Goal: Task Accomplishment & Management: Manage account settings

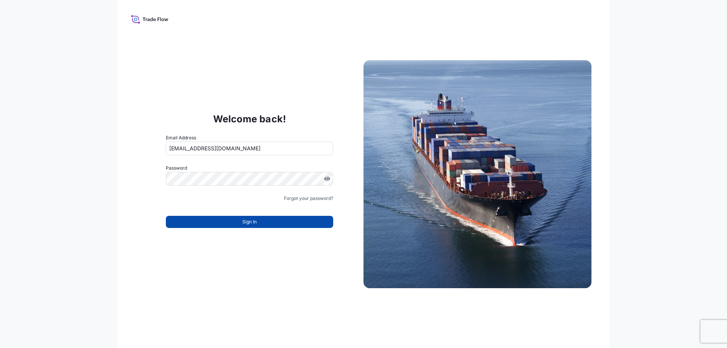
click at [238, 221] on button "Sign In" at bounding box center [249, 222] width 167 height 12
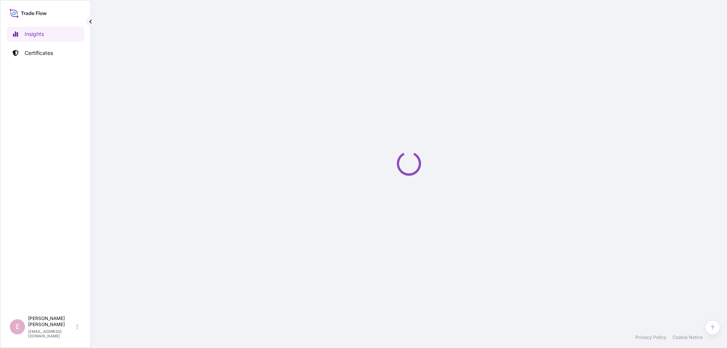
select select "2025"
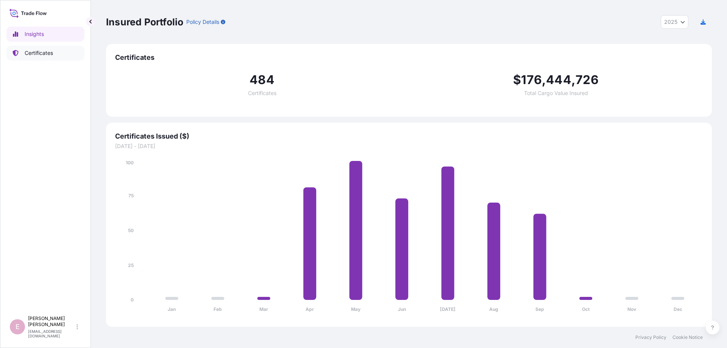
click at [47, 55] on p "Certificates" at bounding box center [39, 53] width 28 height 8
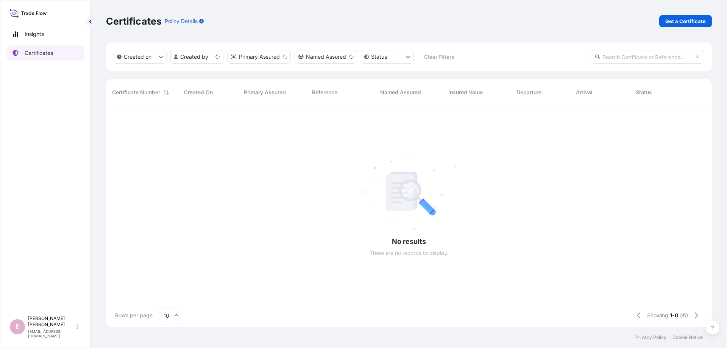
scroll to position [225, 606]
click at [635, 52] on input "text" at bounding box center [648, 57] width 114 height 14
paste input "[PHONE_NUMBER]"
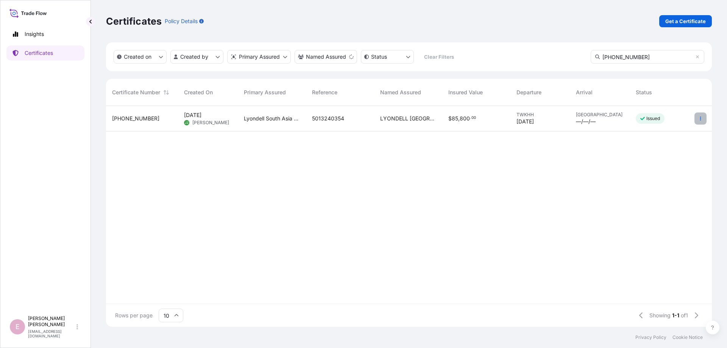
type input "[PHONE_NUMBER]"
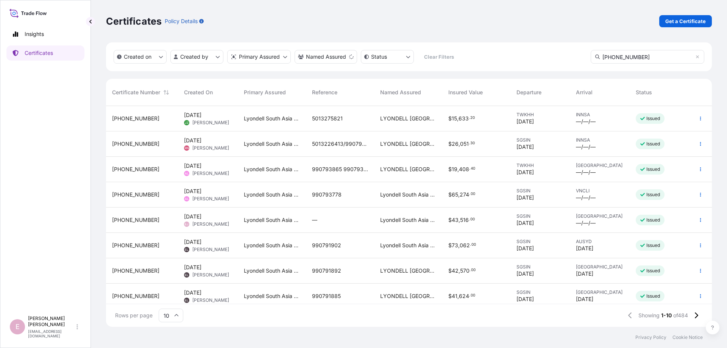
click at [699, 119] on icon "button" at bounding box center [701, 118] width 5 height 5
click at [175, 314] on icon at bounding box center [176, 315] width 5 height 5
click at [181, 295] on div "10 25 50" at bounding box center [171, 279] width 25 height 52
click at [175, 316] on icon at bounding box center [177, 315] width 4 height 2
click at [173, 292] on div "50" at bounding box center [171, 295] width 19 height 14
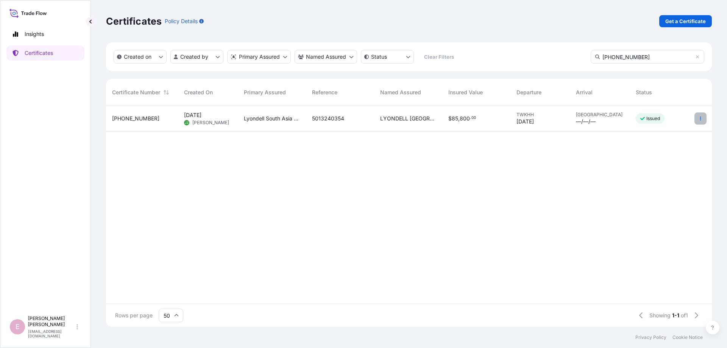
click at [700, 120] on icon "button" at bounding box center [701, 118] width 5 height 5
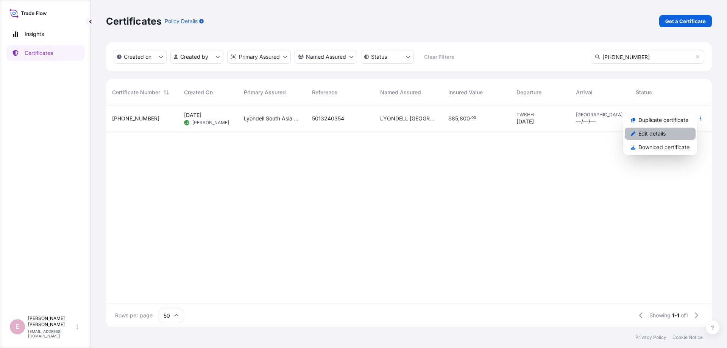
click at [652, 135] on p "Edit details" at bounding box center [652, 134] width 27 height 8
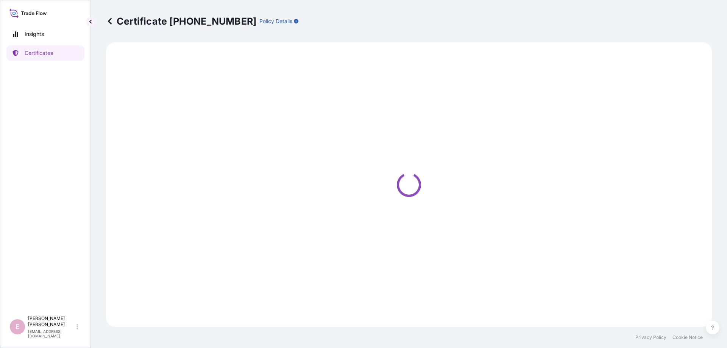
select select "Sea"
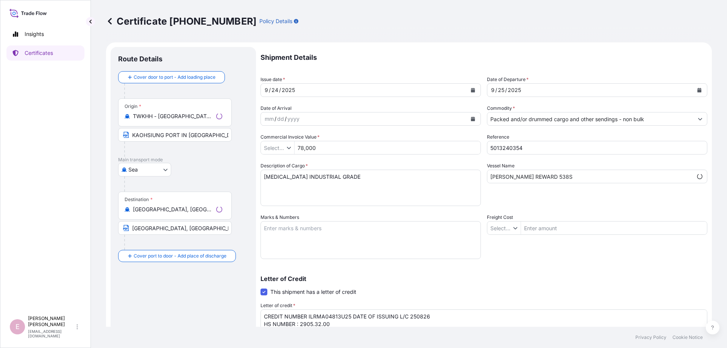
type input "$ USD"
click at [701, 89] on icon "Calendar" at bounding box center [700, 90] width 4 height 5
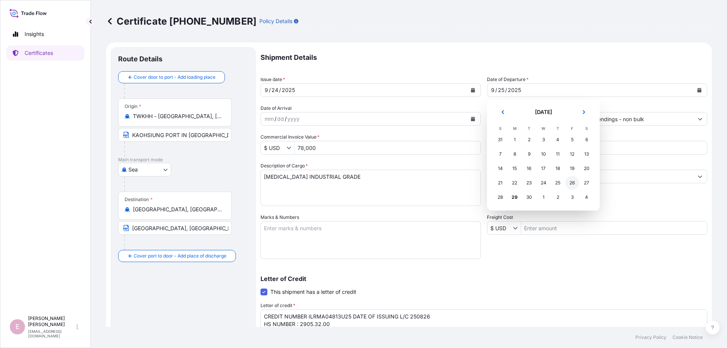
click at [574, 183] on div "26" at bounding box center [573, 183] width 14 height 14
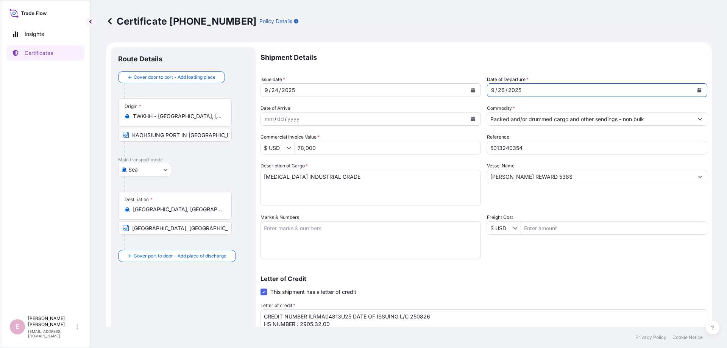
click at [474, 89] on icon "Calendar" at bounding box center [473, 90] width 4 height 5
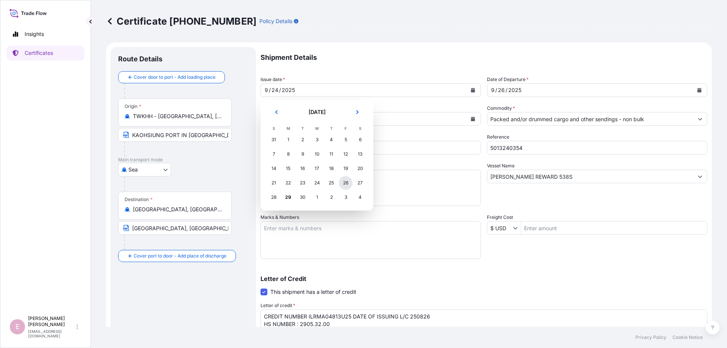
click at [343, 181] on div "26" at bounding box center [346, 183] width 14 height 14
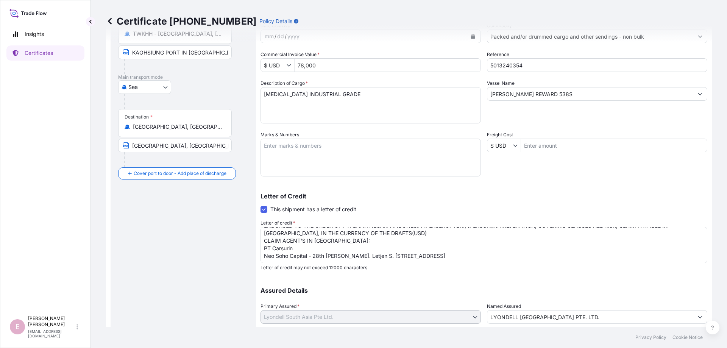
scroll to position [131, 0]
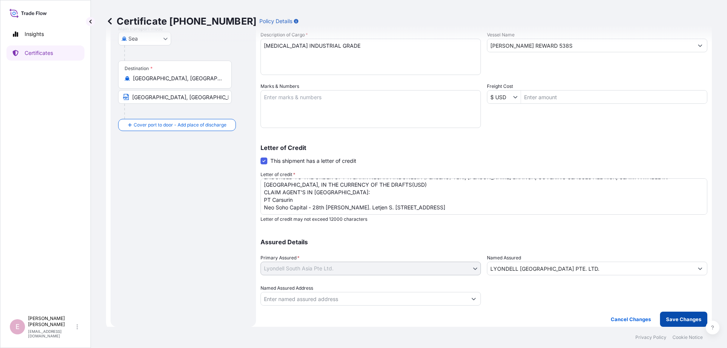
click at [680, 321] on p "Save Changes" at bounding box center [683, 320] width 35 height 8
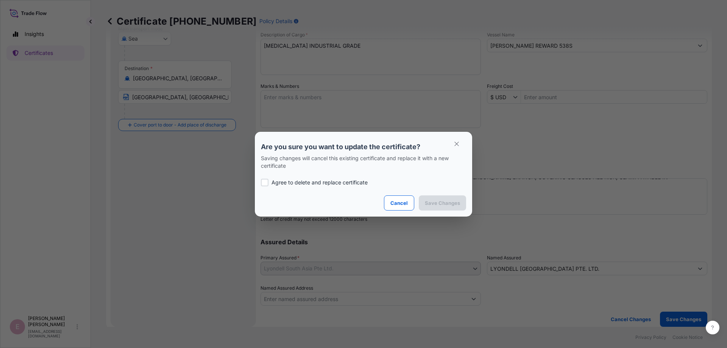
click at [265, 183] on div at bounding box center [265, 183] width 8 height 8
checkbox input "true"
click at [438, 206] on p "Save Changes" at bounding box center [442, 203] width 35 height 8
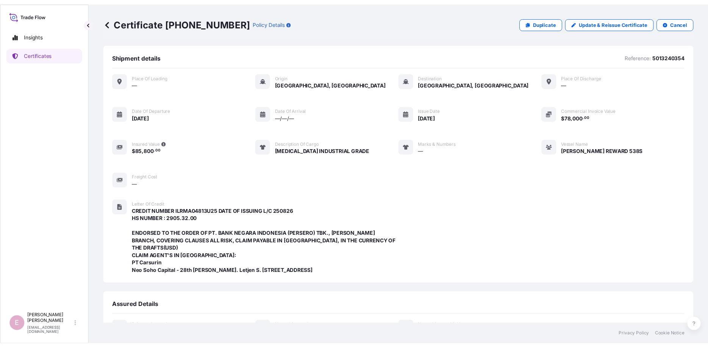
scroll to position [180, 0]
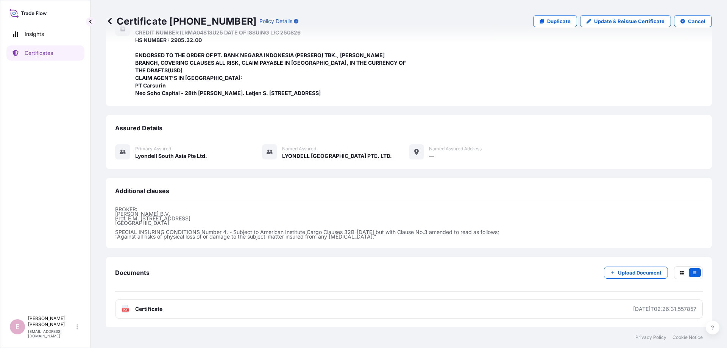
click at [126, 307] on icon at bounding box center [125, 309] width 6 height 8
